Goal: Task Accomplishment & Management: Complete application form

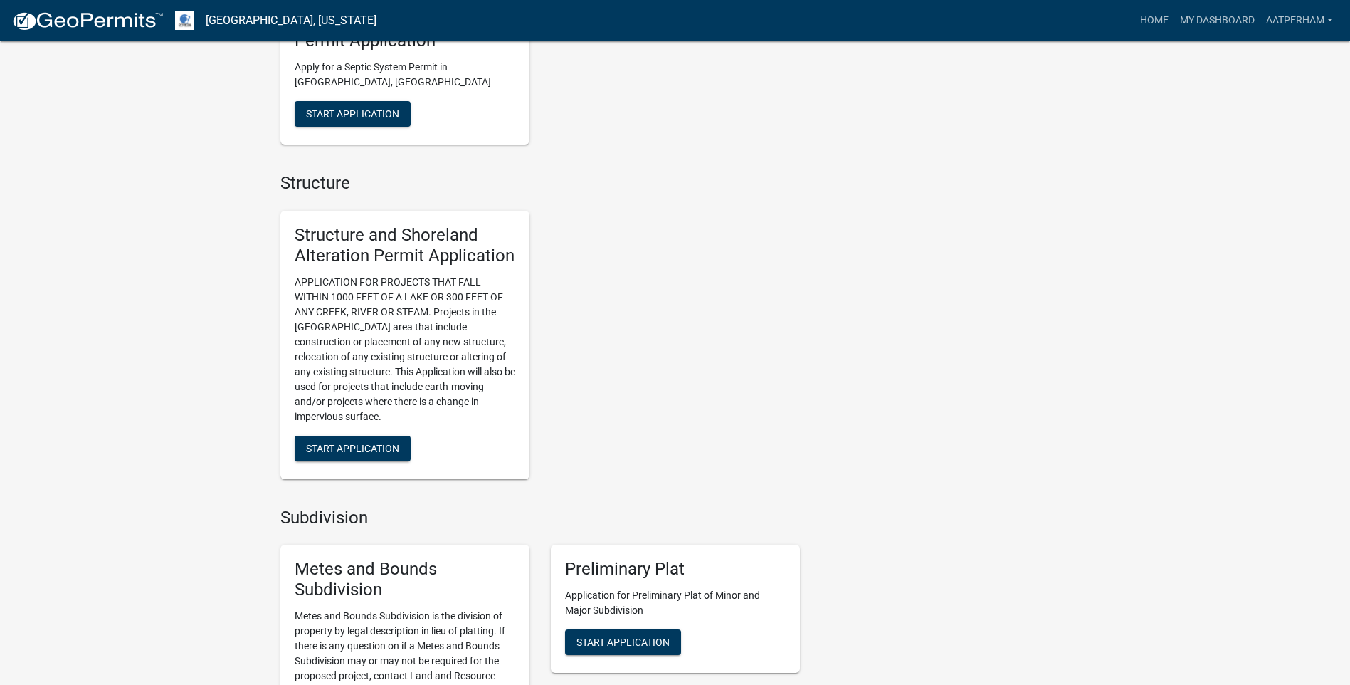
scroll to position [641, 0]
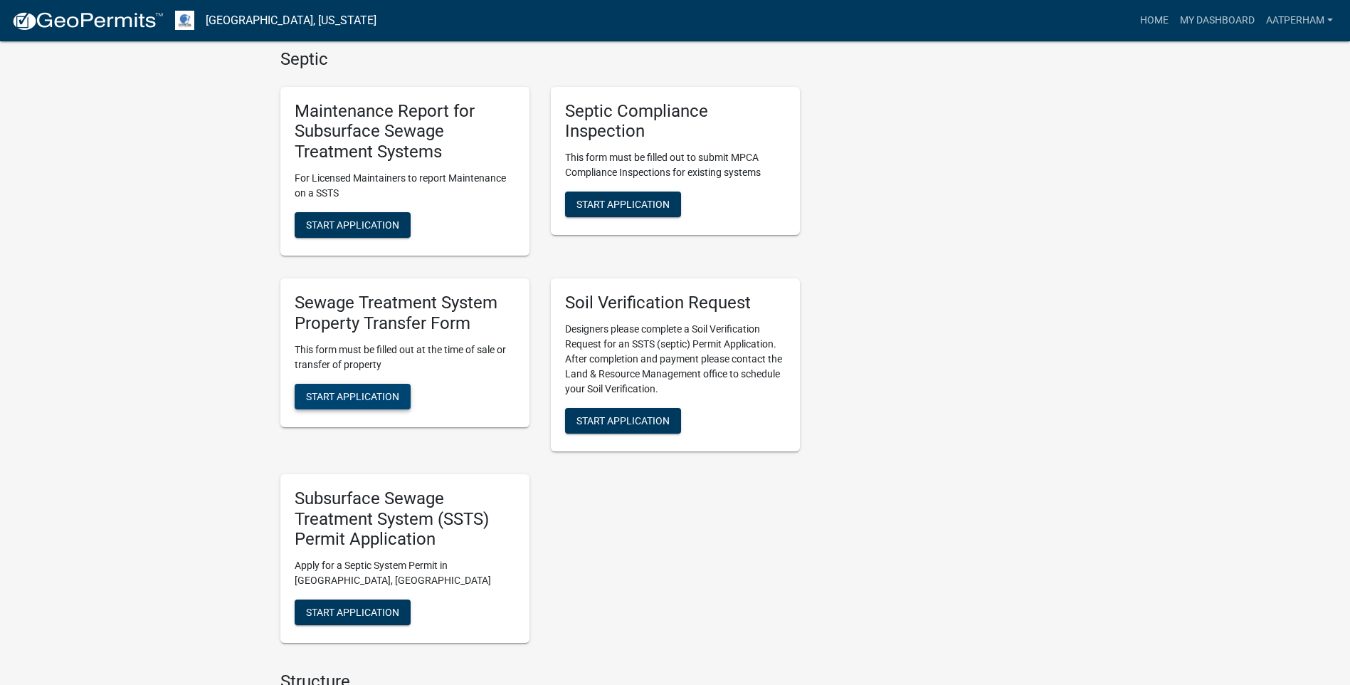
click at [372, 390] on span "Start Application" at bounding box center [352, 395] width 93 height 11
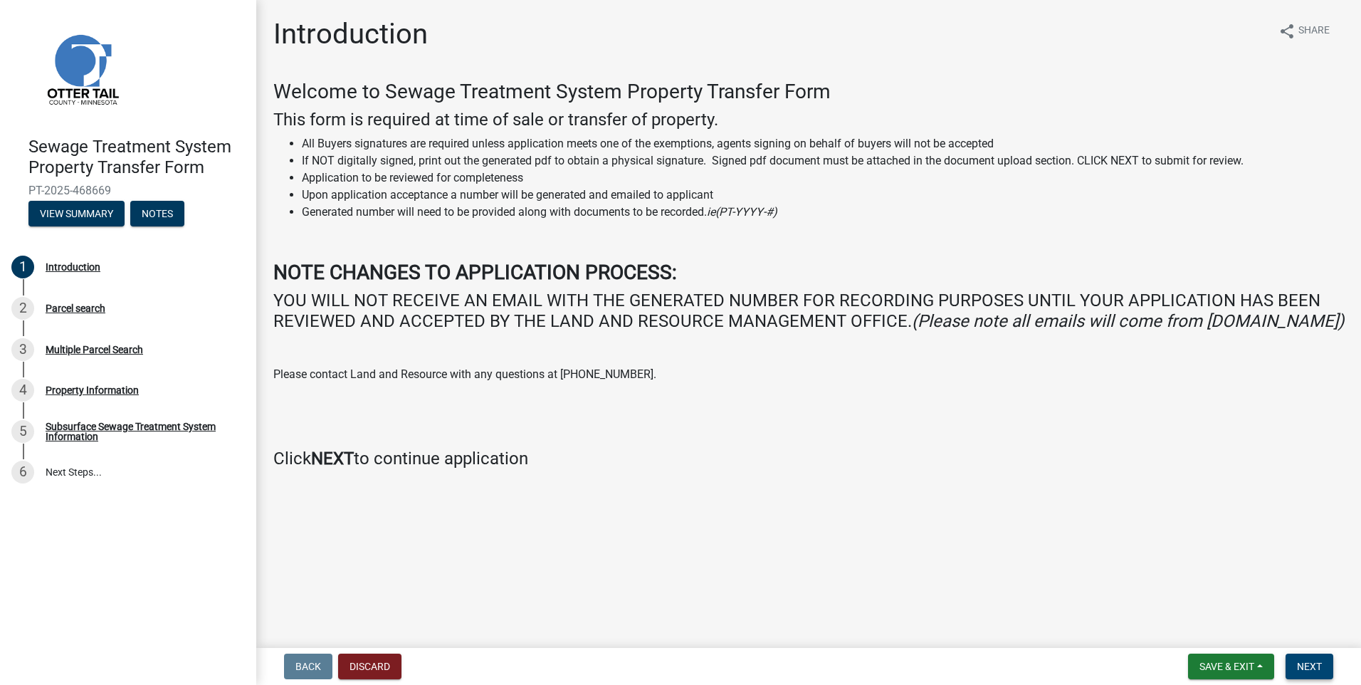
click at [1305, 663] on span "Next" at bounding box center [1309, 666] width 25 height 11
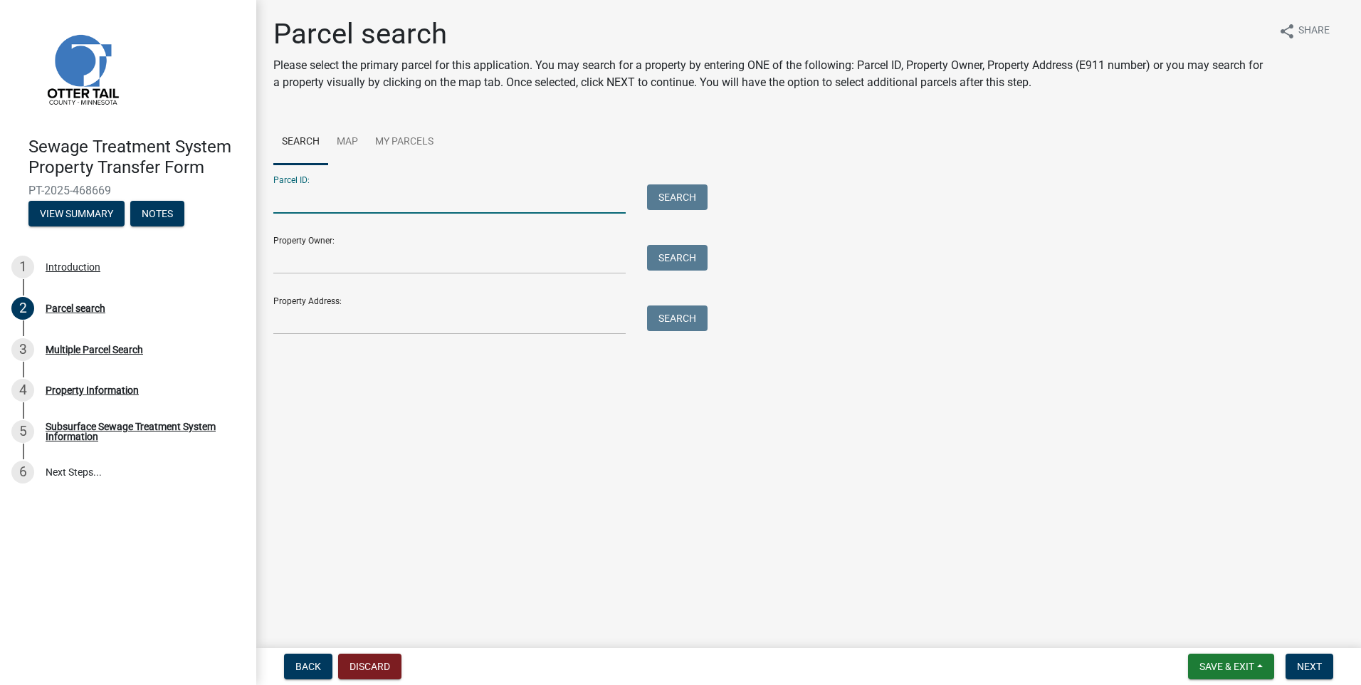
click at [352, 203] on input "Parcel ID:" at bounding box center [449, 198] width 352 height 29
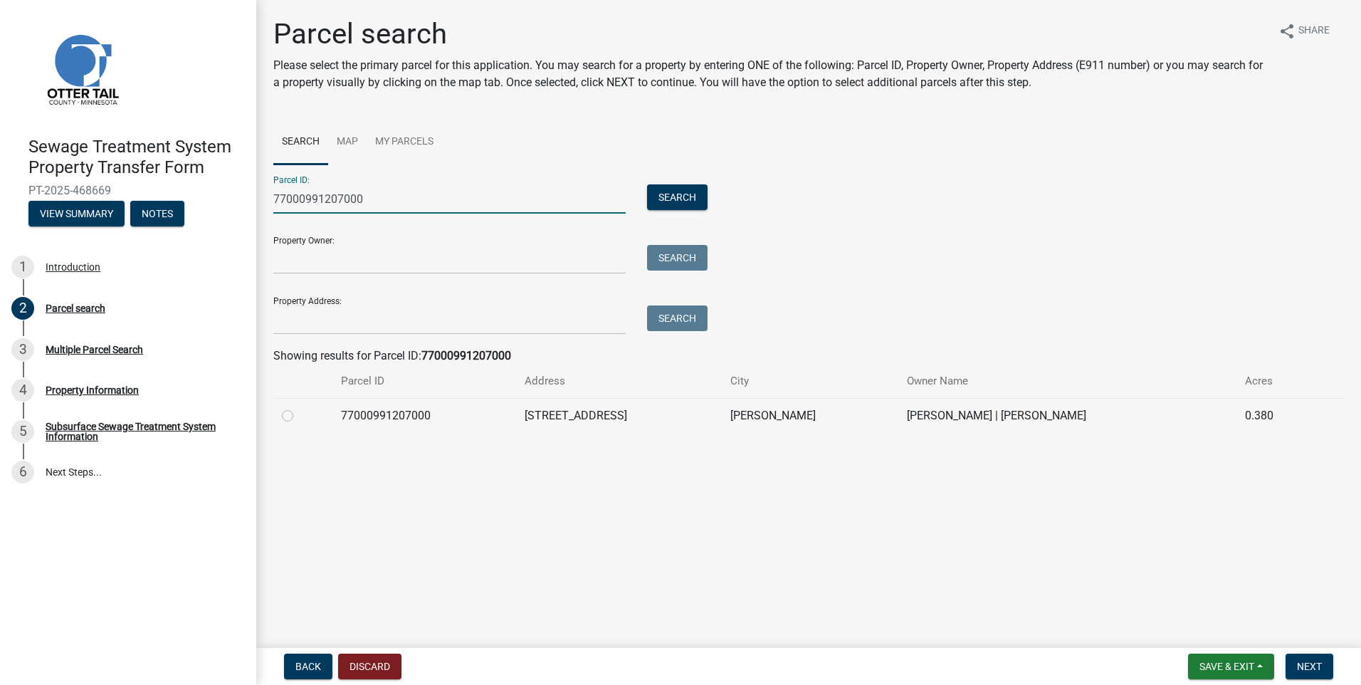
type input "77000991207000"
click at [299, 407] on label at bounding box center [299, 407] width 0 height 0
click at [299, 414] on input "radio" at bounding box center [303, 411] width 9 height 9
radio input "true"
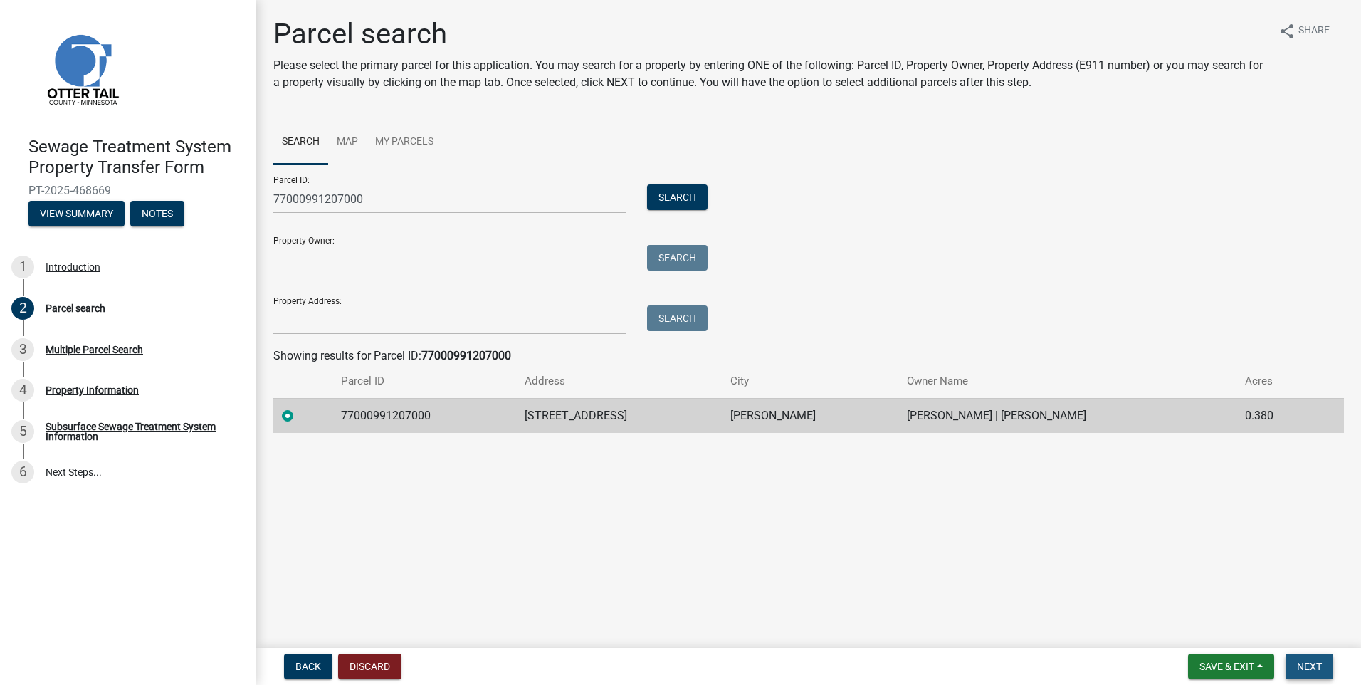
click at [1305, 661] on span "Next" at bounding box center [1309, 666] width 25 height 11
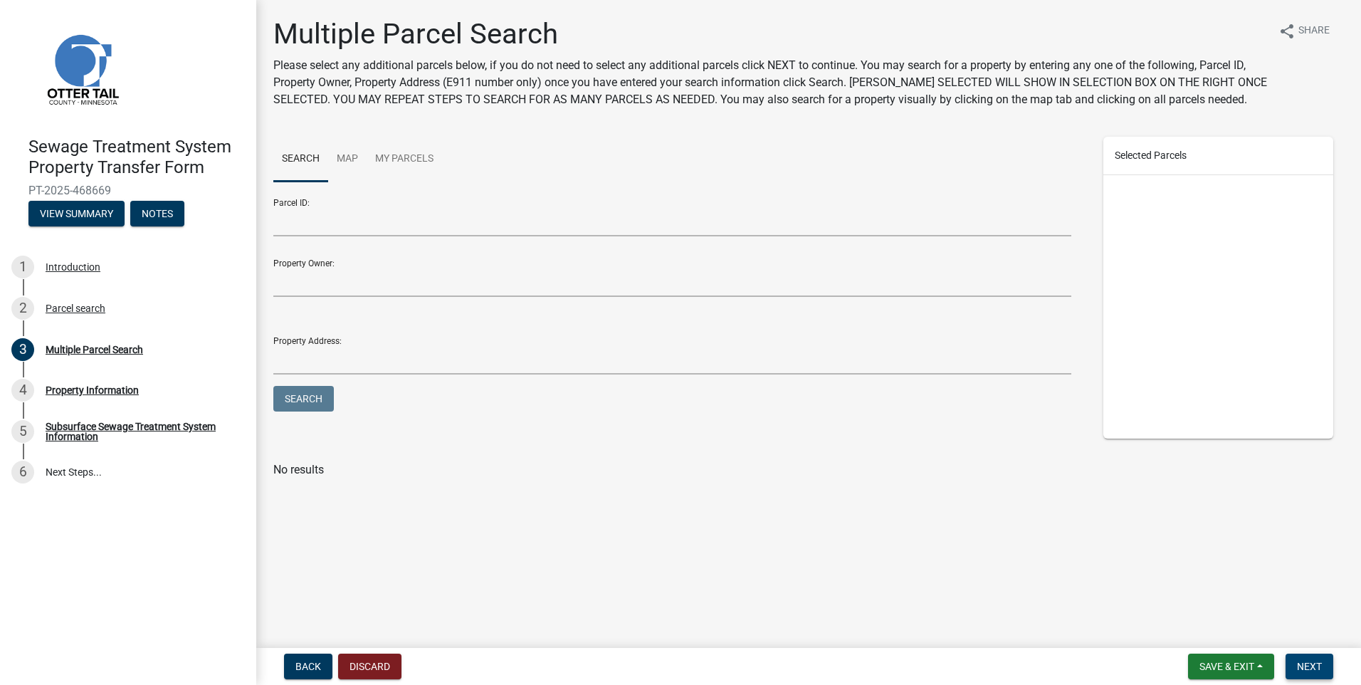
click at [1305, 662] on span "Next" at bounding box center [1309, 666] width 25 height 11
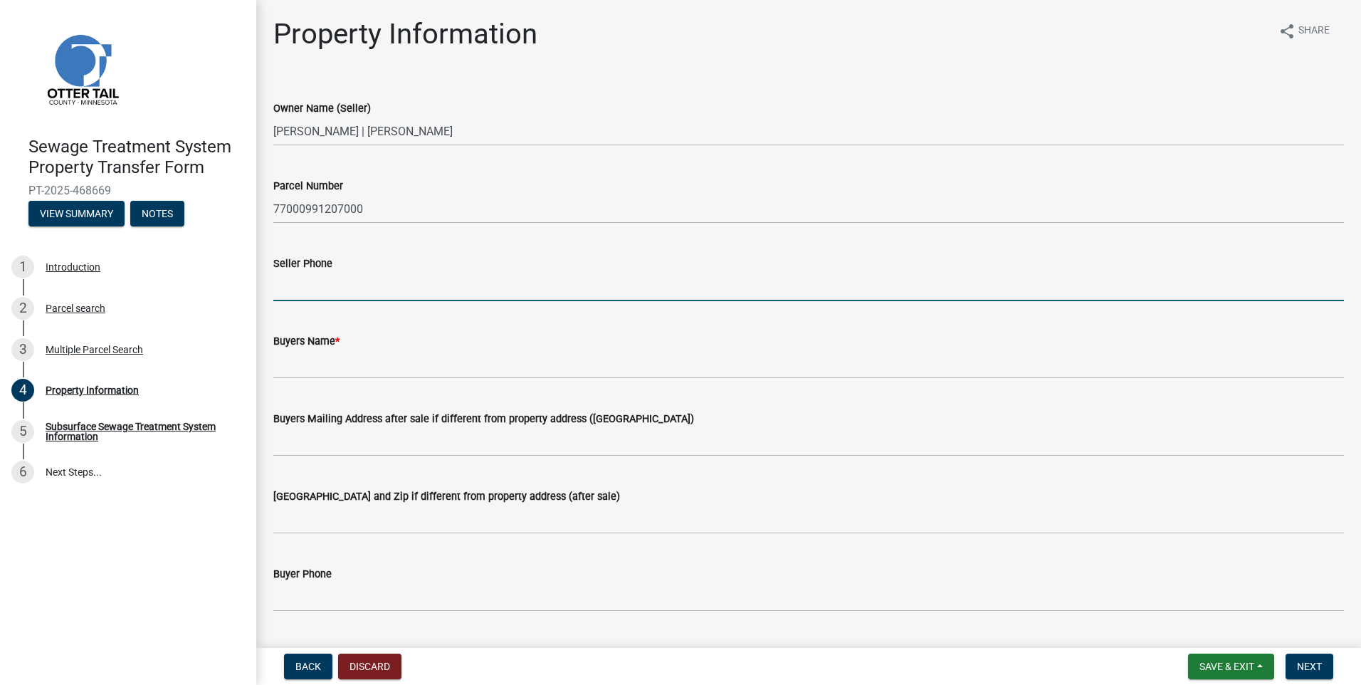
click at [327, 293] on input "Seller Phone" at bounding box center [808, 286] width 1070 height 29
type input "[PHONE_NUMBER]"
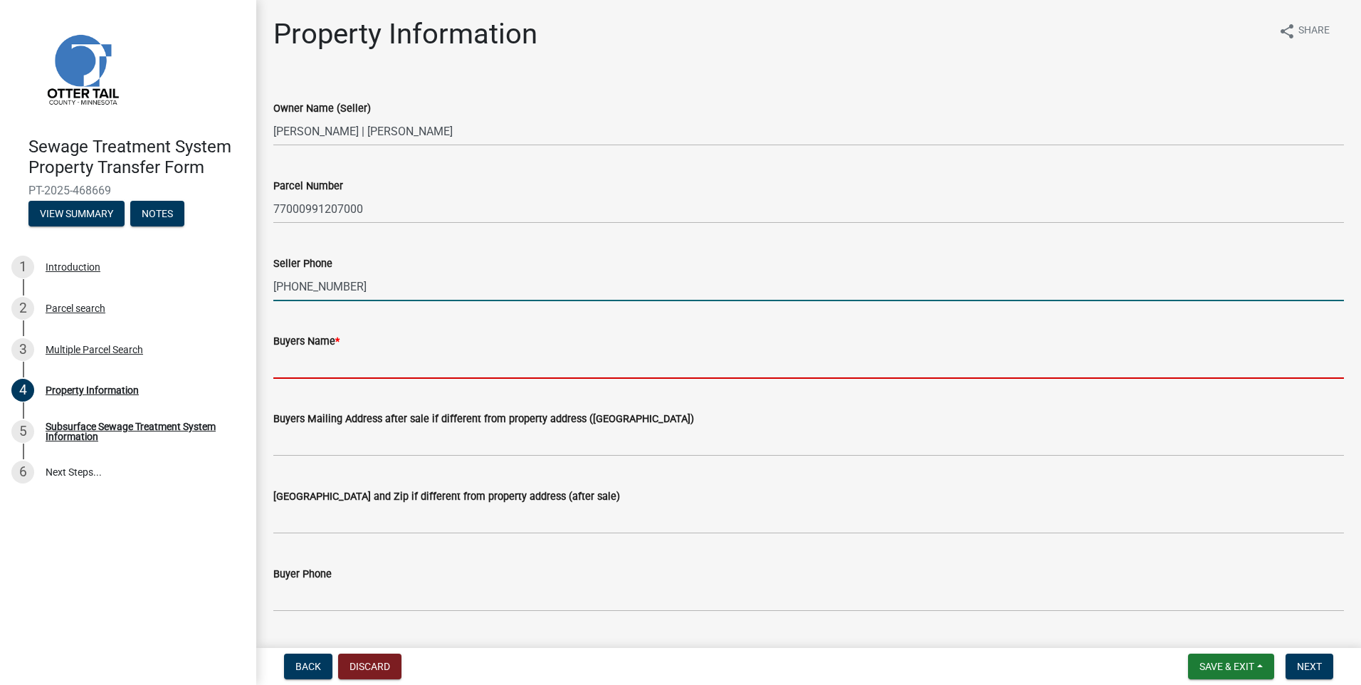
click at [379, 371] on input "Buyers Name *" at bounding box center [808, 363] width 1070 height 29
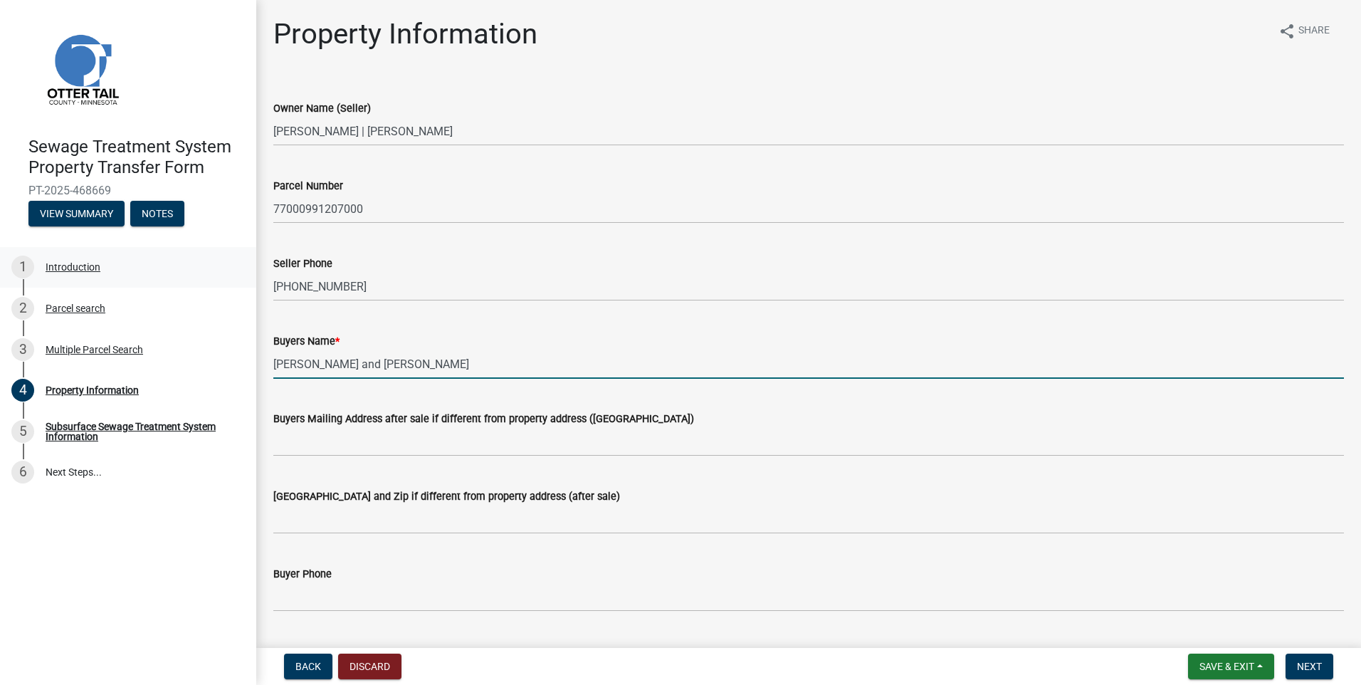
type input "[PERSON_NAME] and [PERSON_NAME]"
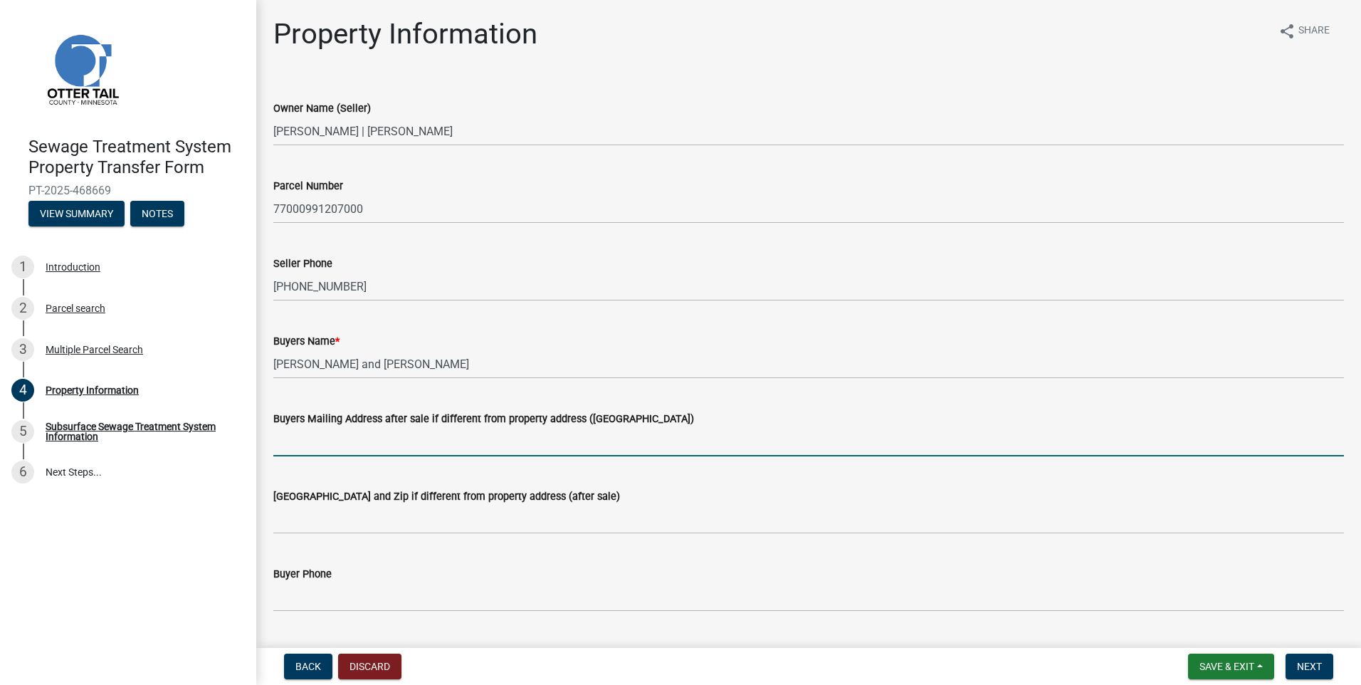
click at [317, 451] on input "Buyers Mailing Address after sale if different from property address ([GEOGRAPH…" at bounding box center [808, 441] width 1070 height 29
type input "[STREET_ADDRESS]"
drag, startPoint x: 411, startPoint y: 445, endPoint x: 88, endPoint y: 421, distance: 323.3
click at [88, 421] on div "Sewage Treatment System Property Transfer Form PT-2025-468669 View Summary Note…" at bounding box center [680, 342] width 1361 height 685
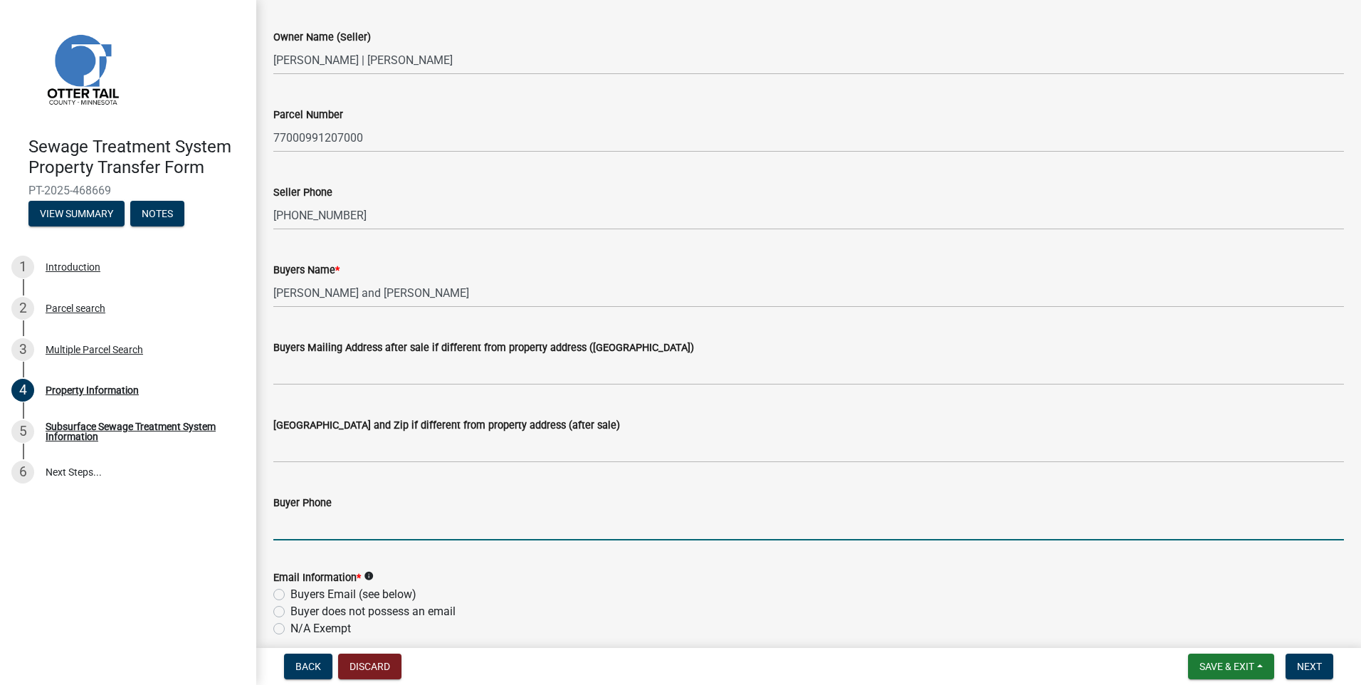
click at [292, 527] on input "Buyer Phone" at bounding box center [808, 525] width 1070 height 29
type input "[PHONE_NUMBER]"
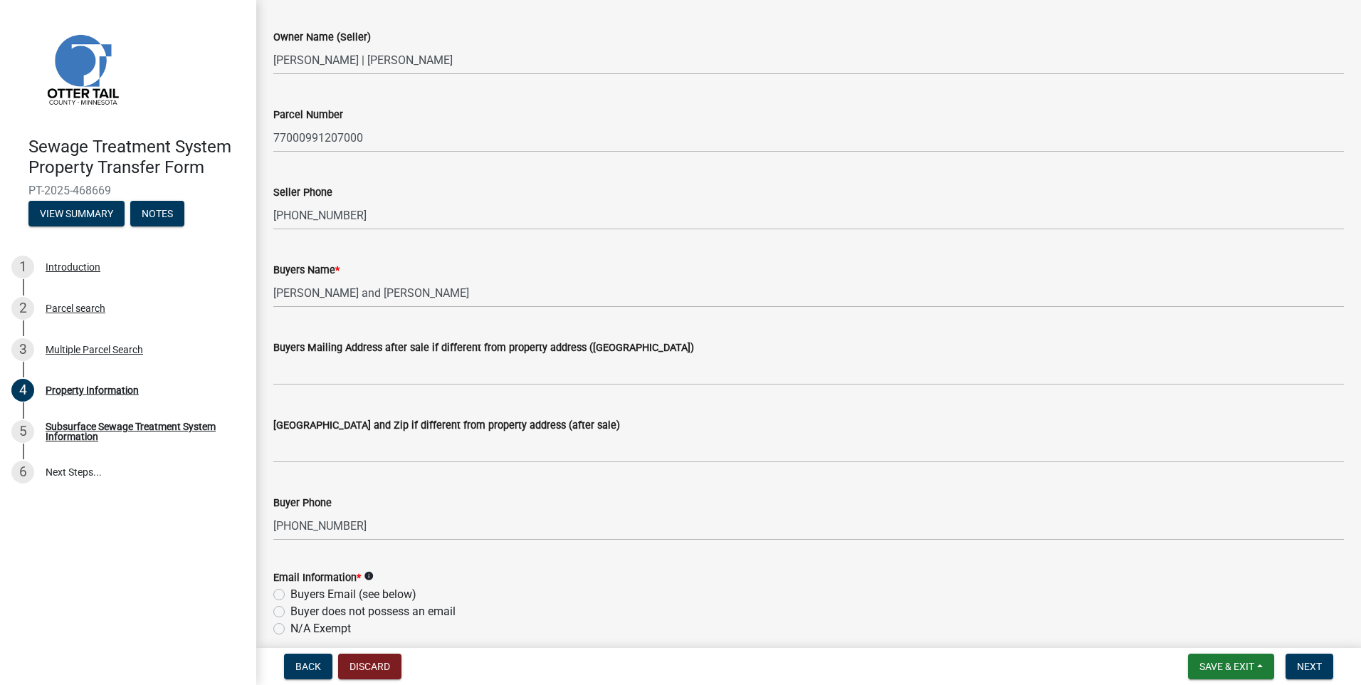
click at [290, 595] on label "Buyers Email (see below)" at bounding box center [353, 594] width 126 height 17
click at [290, 595] on input "Buyers Email (see below)" at bounding box center [294, 590] width 9 height 9
radio input "true"
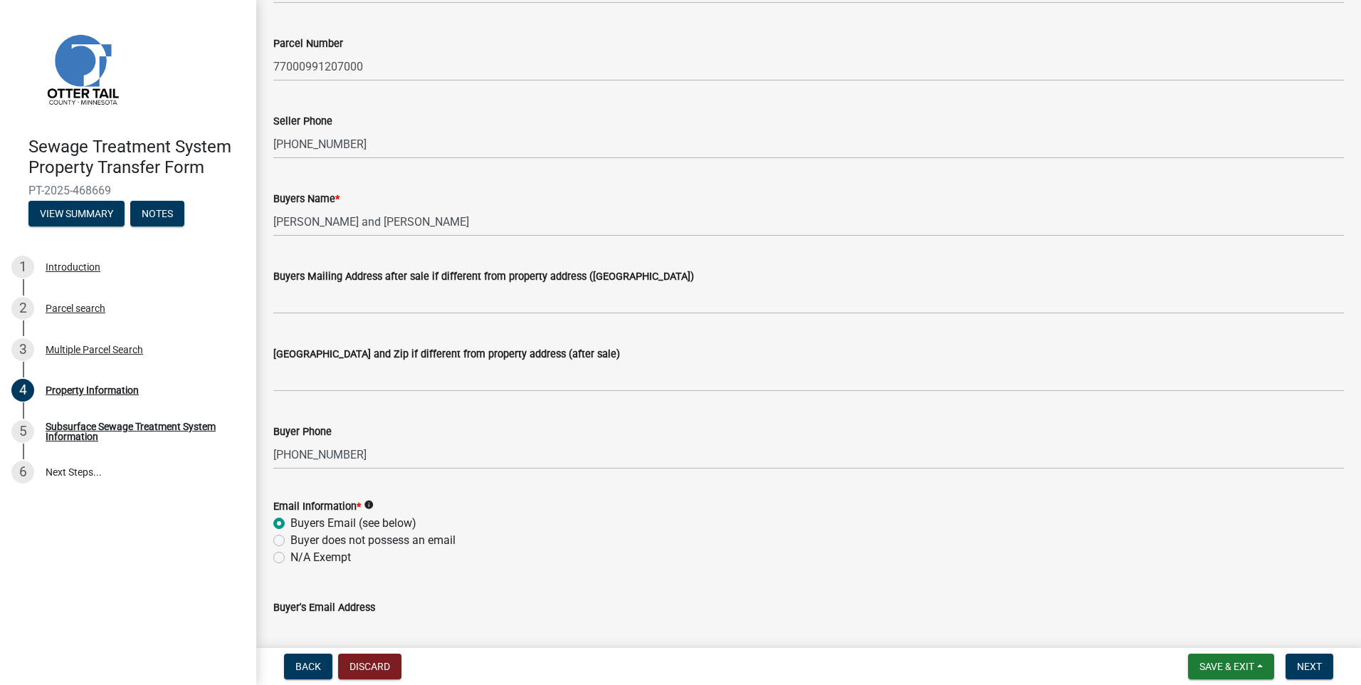
scroll to position [214, 0]
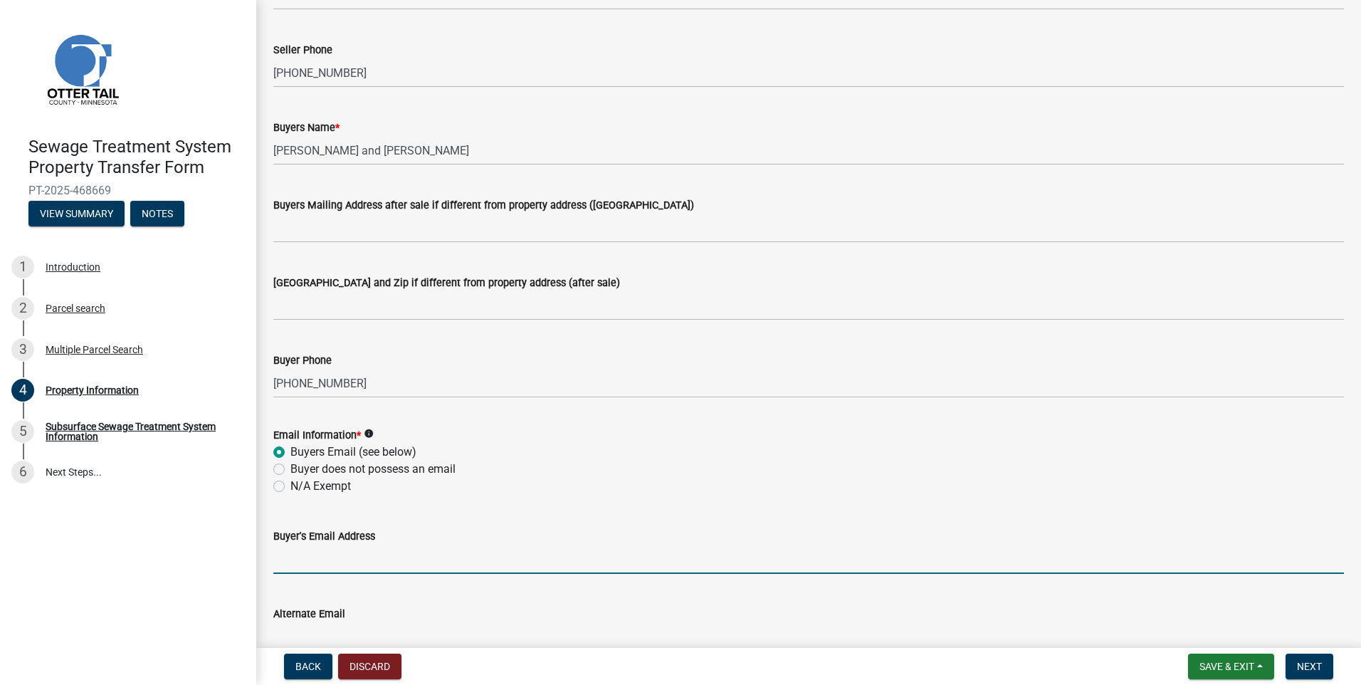
click at [288, 555] on input "Buyer's Email Address" at bounding box center [808, 558] width 1070 height 29
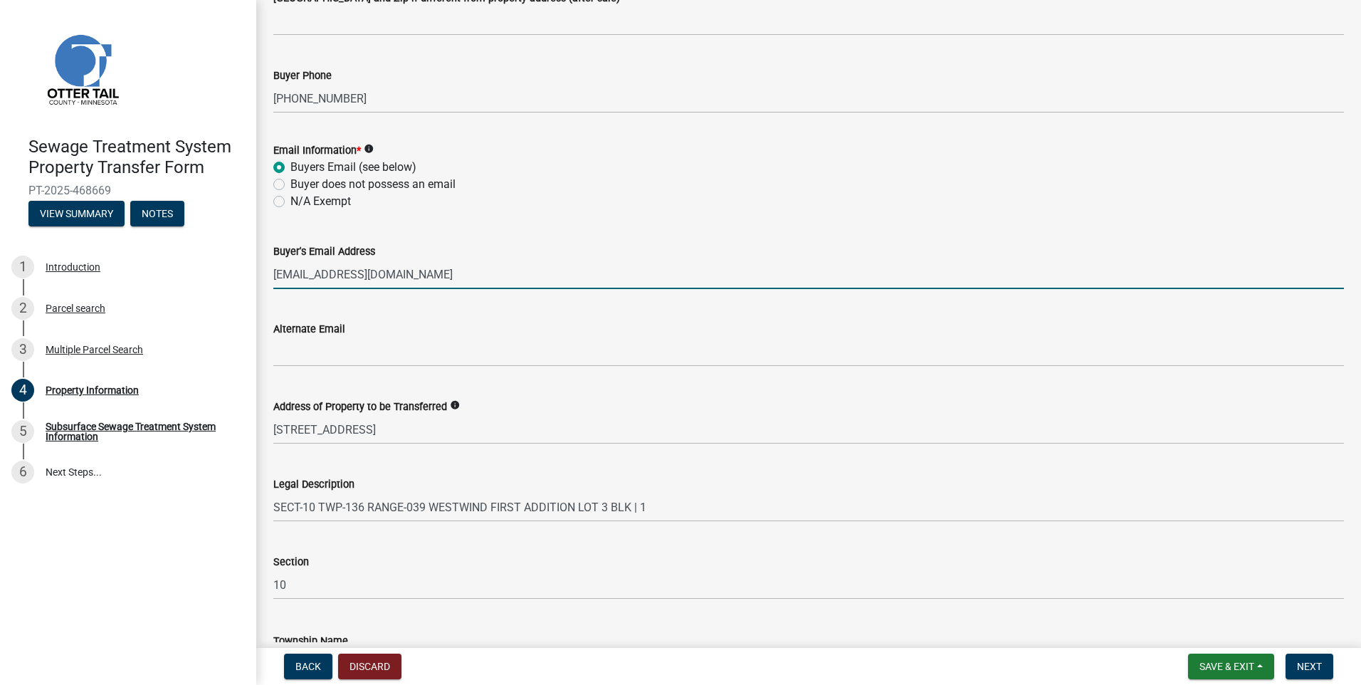
scroll to position [601, 0]
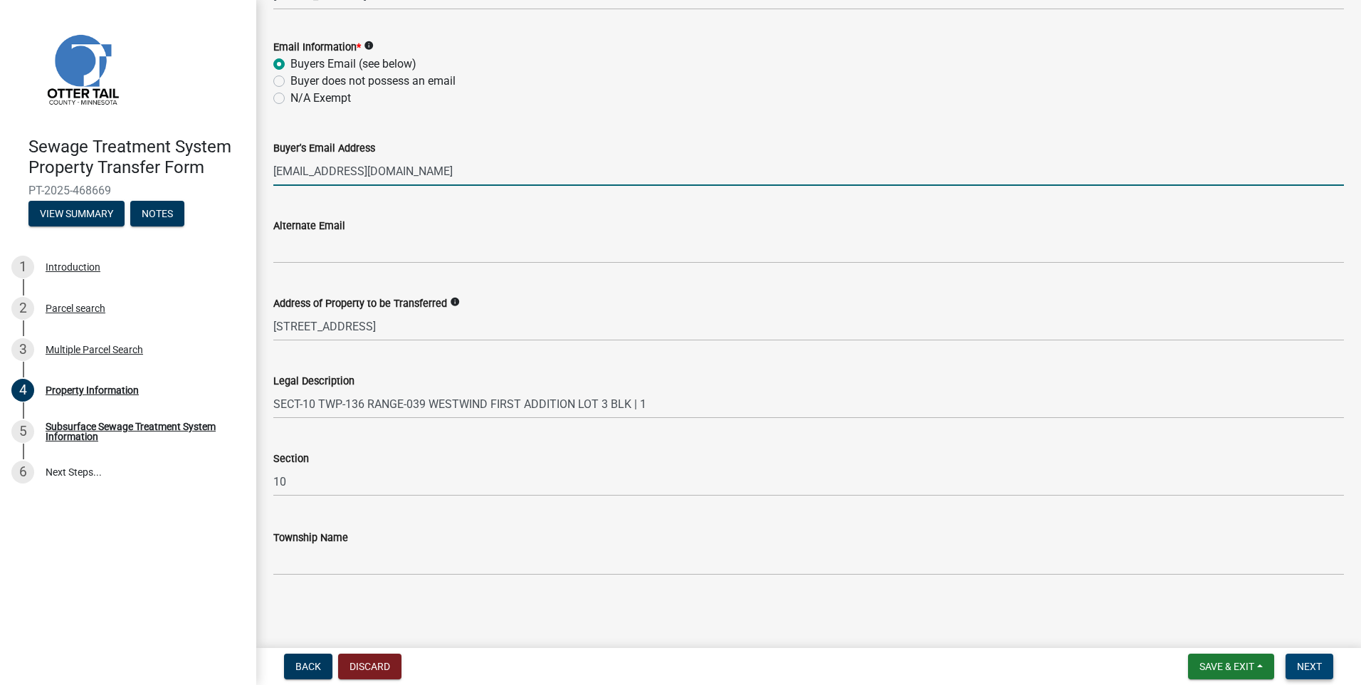
type input "[EMAIL_ADDRESS][DOMAIN_NAME]"
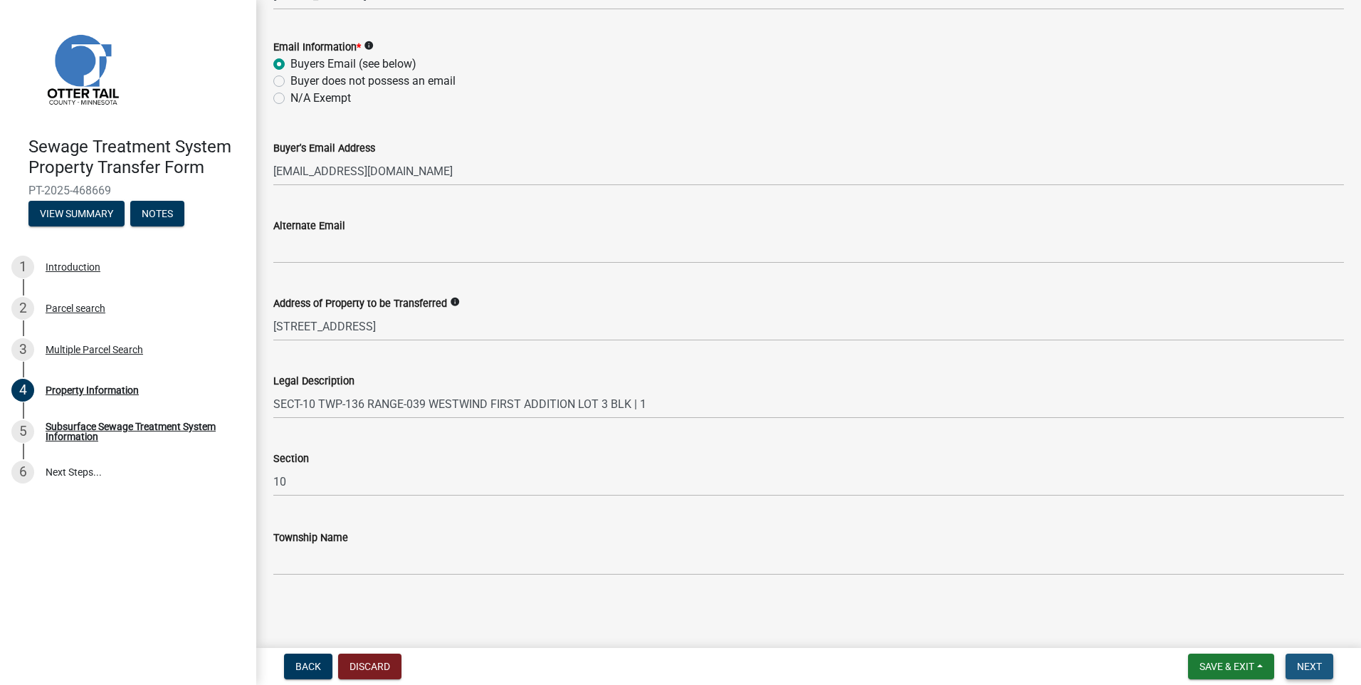
click at [1293, 669] on button "Next" at bounding box center [1309, 666] width 48 height 26
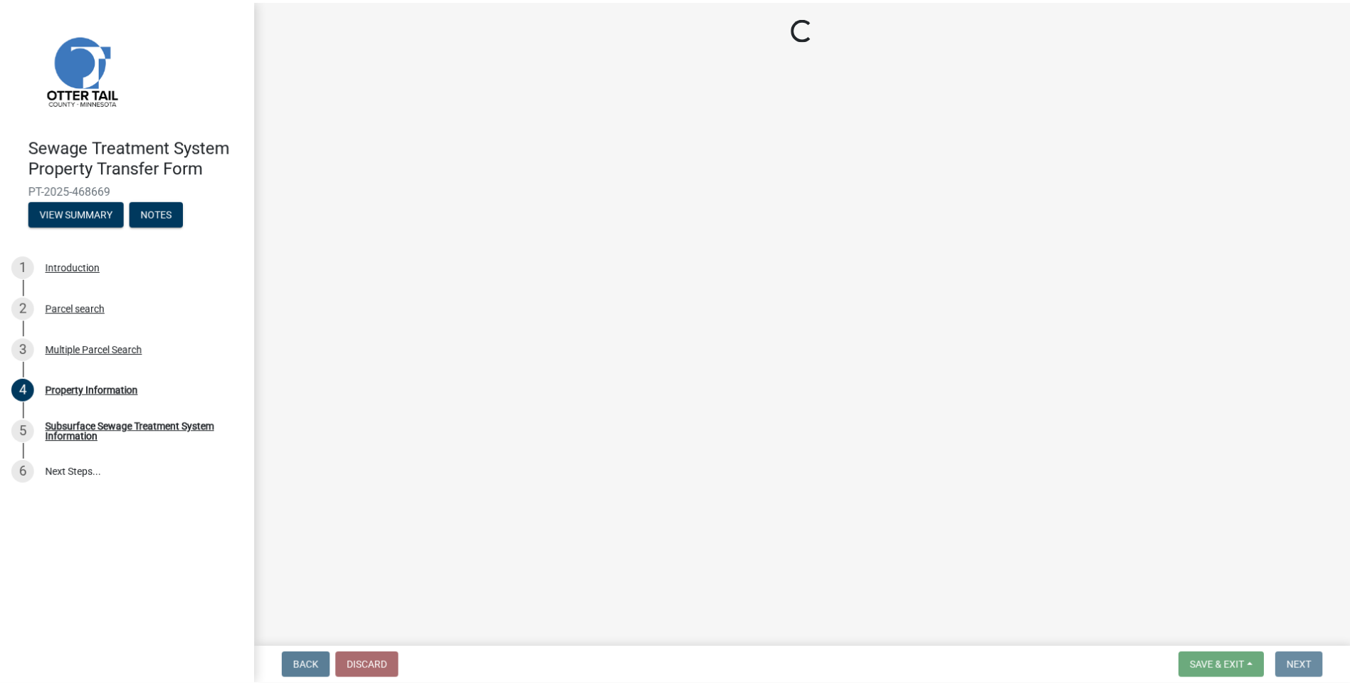
scroll to position [0, 0]
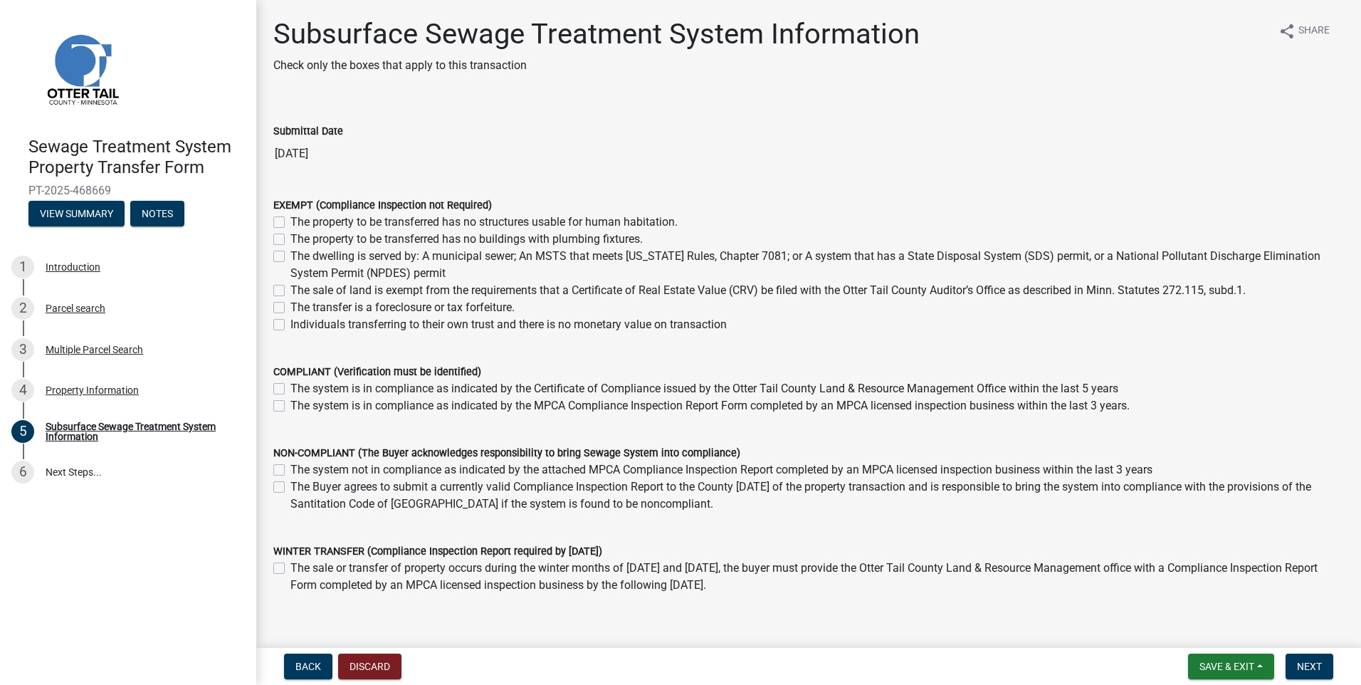
click at [290, 256] on label "The dwelling is served by: A municipal sewer; An MSTS that meets [US_STATE] Rul…" at bounding box center [816, 265] width 1053 height 34
click at [290, 256] on input "The dwelling is served by: A municipal sewer; An MSTS that meets [US_STATE] Rul…" at bounding box center [294, 252] width 9 height 9
checkbox input "true"
checkbox input "false"
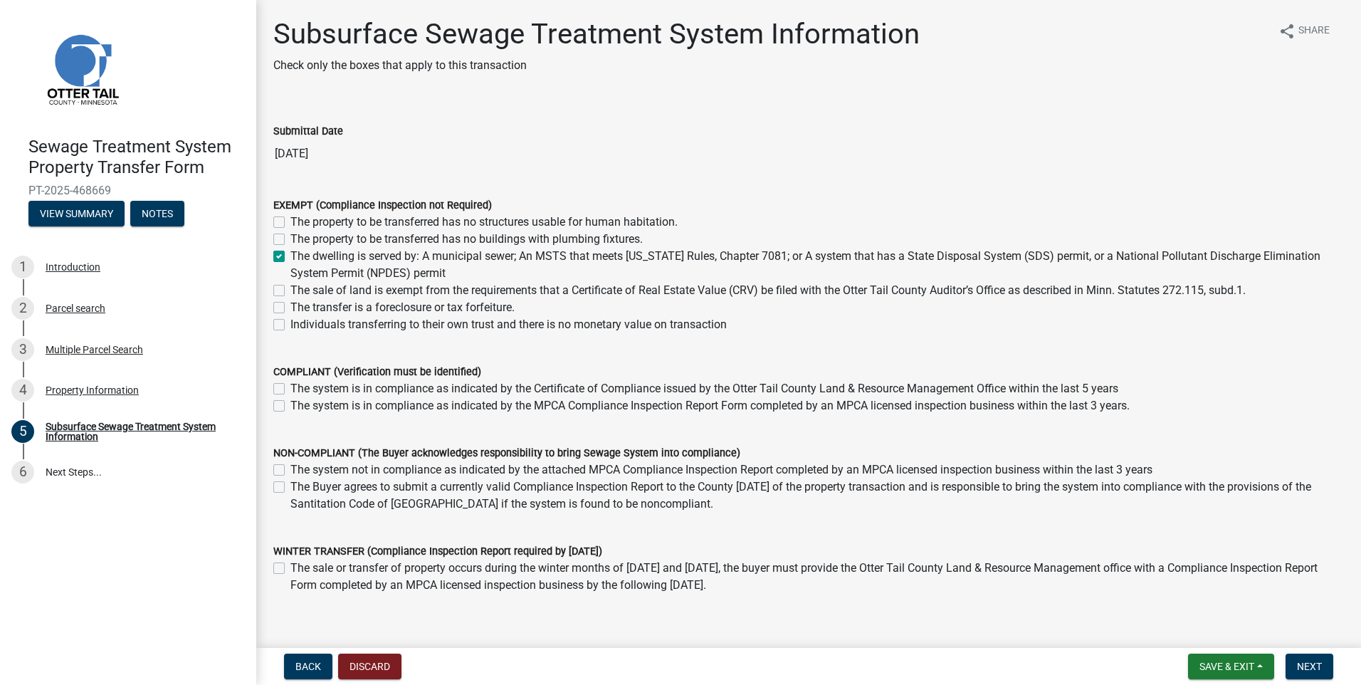
checkbox input "true"
checkbox input "false"
click at [1315, 663] on span "Next" at bounding box center [1309, 666] width 25 height 11
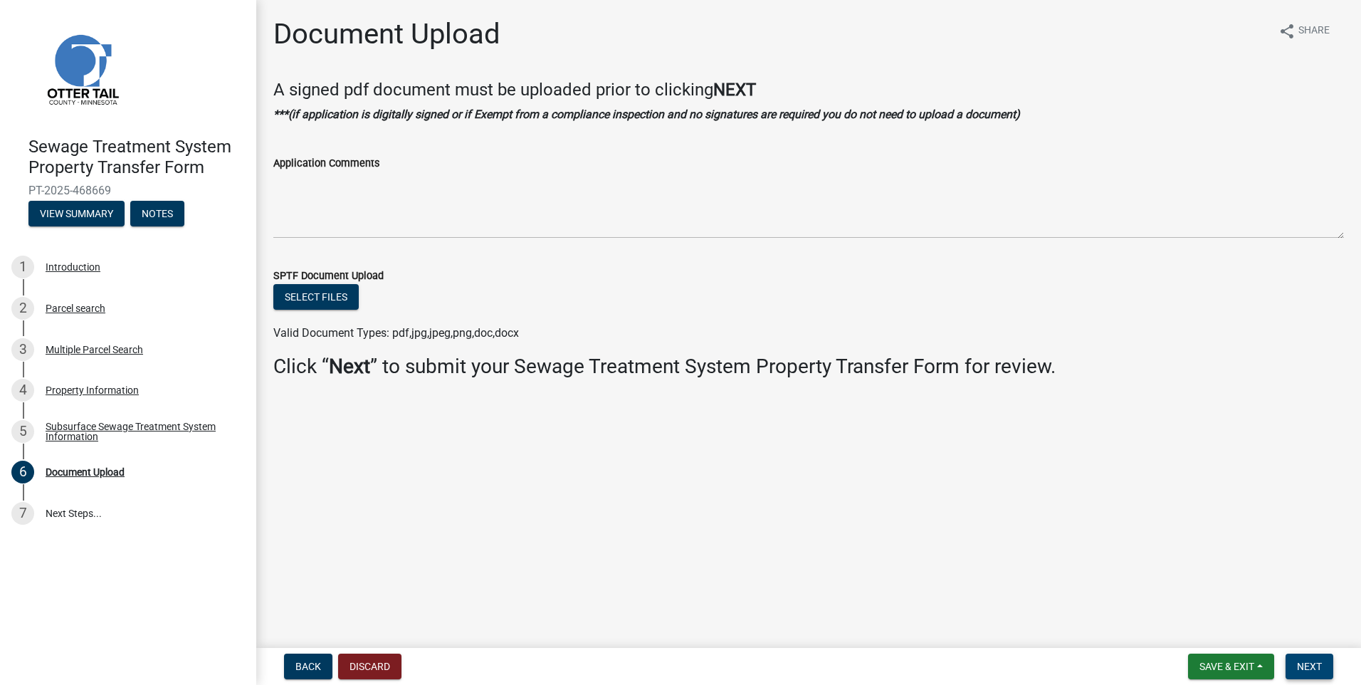
click at [1329, 654] on button "Next" at bounding box center [1309, 666] width 48 height 26
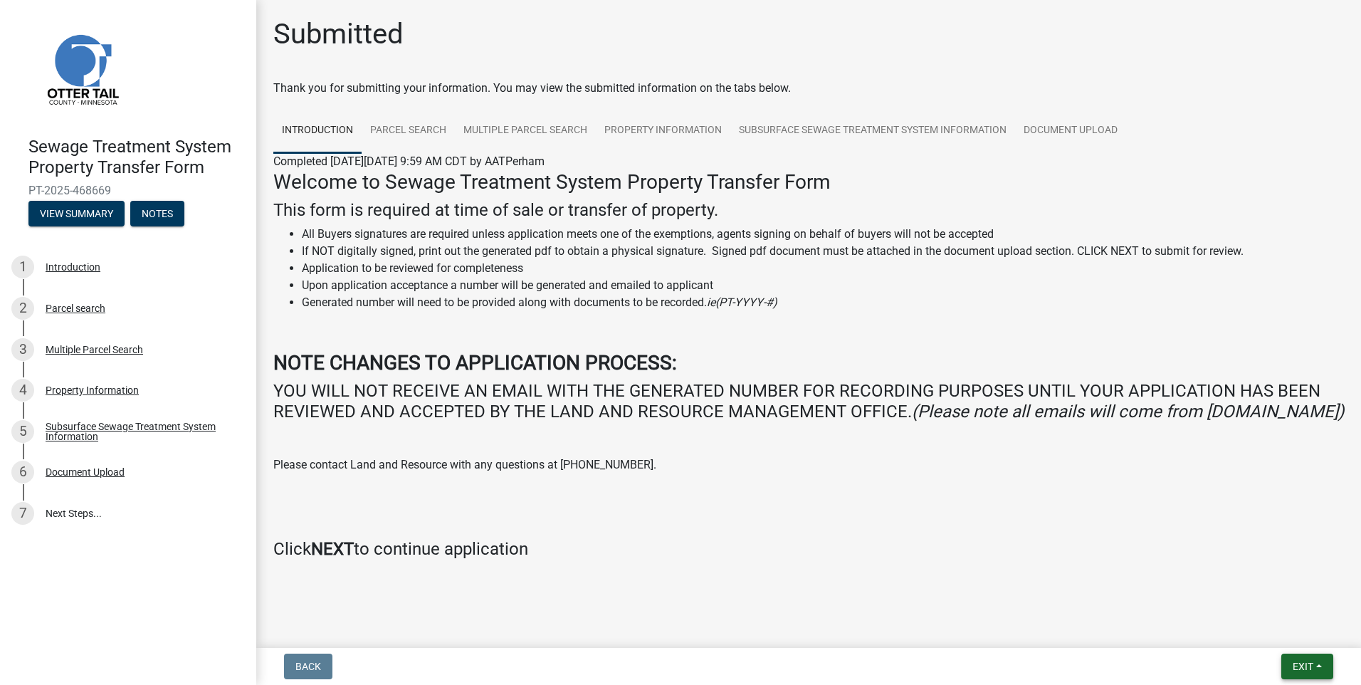
click at [1302, 665] on span "Exit" at bounding box center [1303, 666] width 21 height 11
click at [1266, 631] on button "Save & Exit" at bounding box center [1276, 629] width 114 height 34
